Goal: Task Accomplishment & Management: Manage account settings

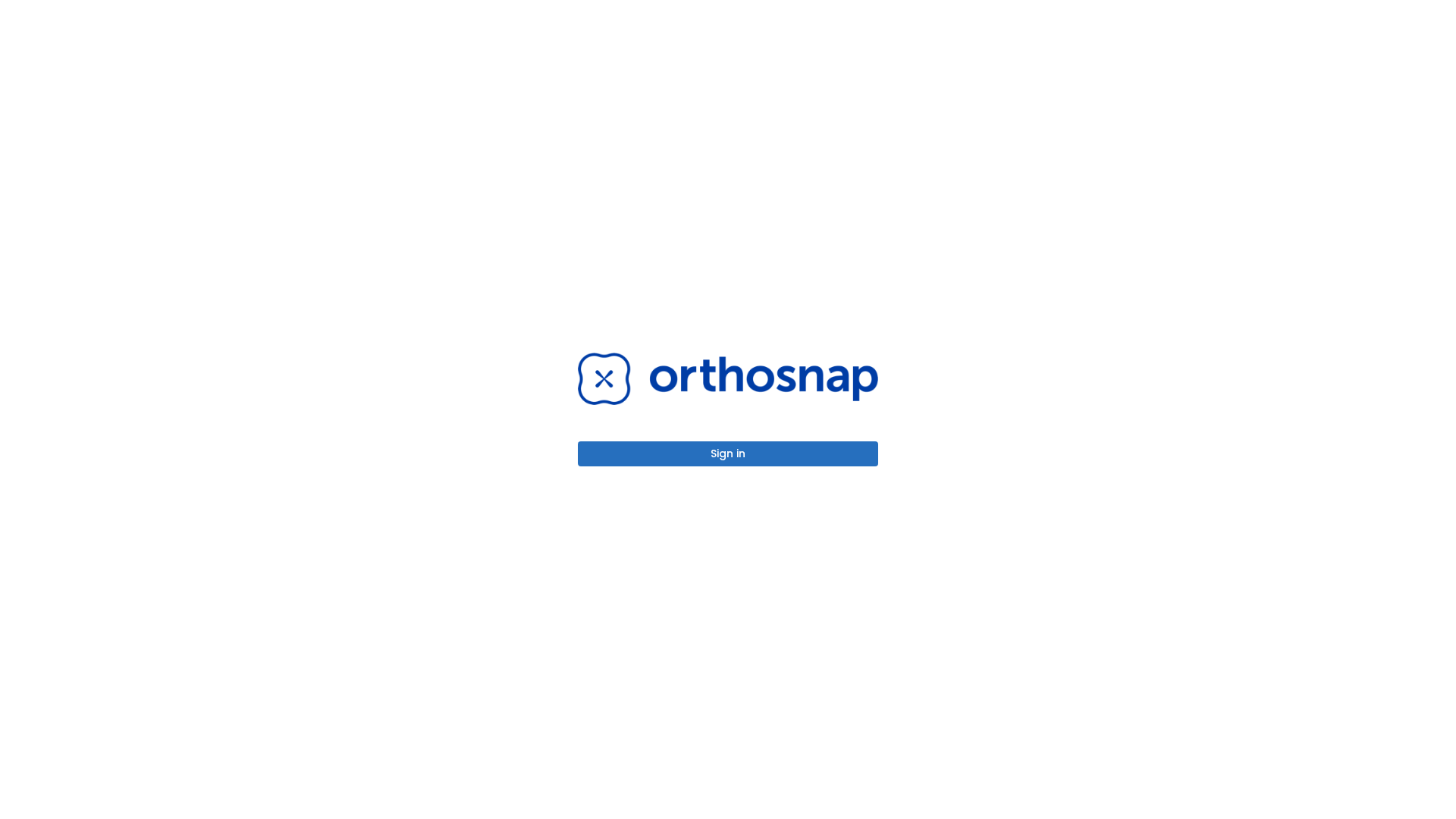
click at [728, 454] on button "Sign in" at bounding box center [728, 454] width 300 height 25
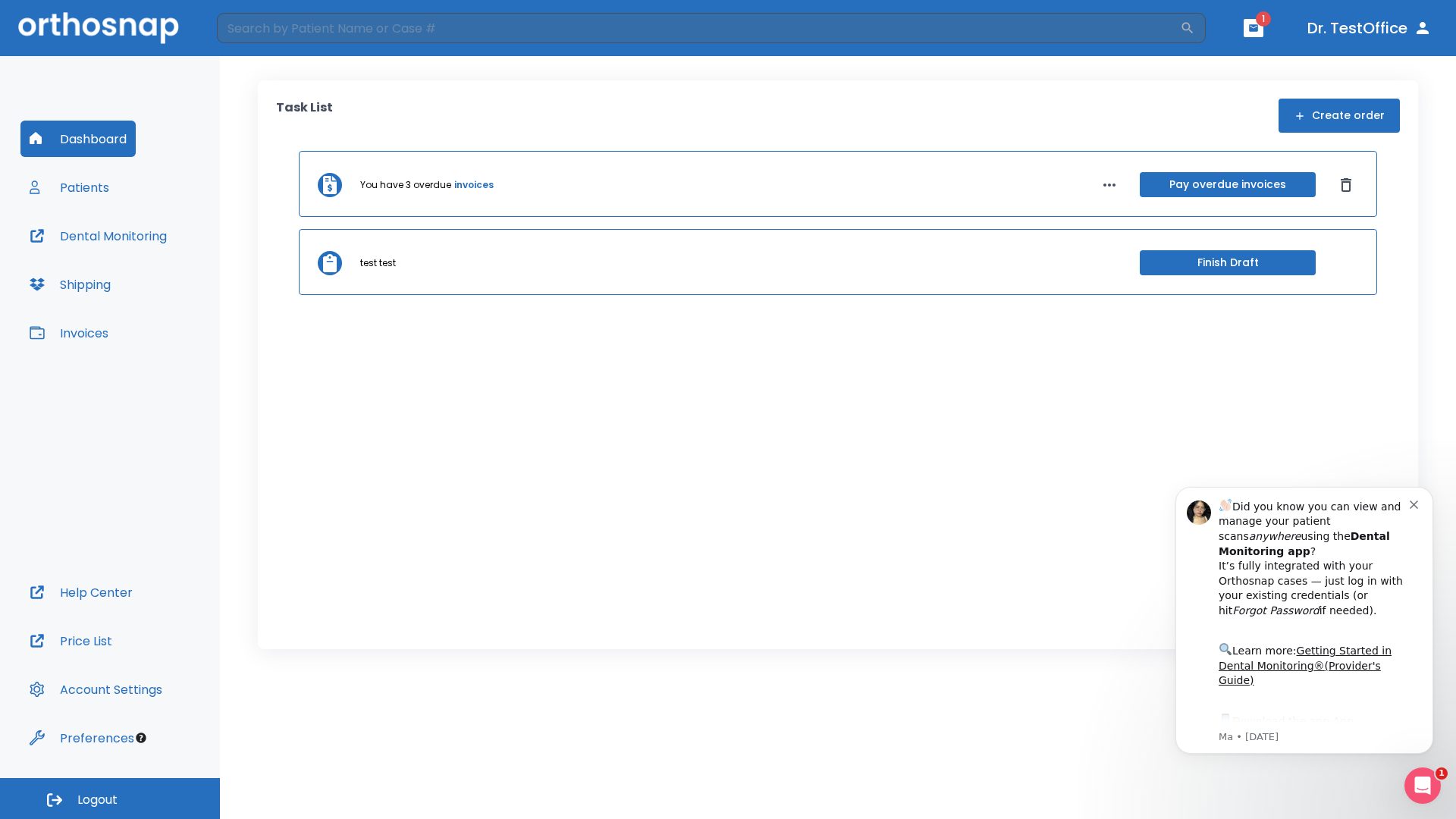
click at [110, 798] on span "Logout" at bounding box center [98, 799] width 41 height 16
